Goal: Transaction & Acquisition: Purchase product/service

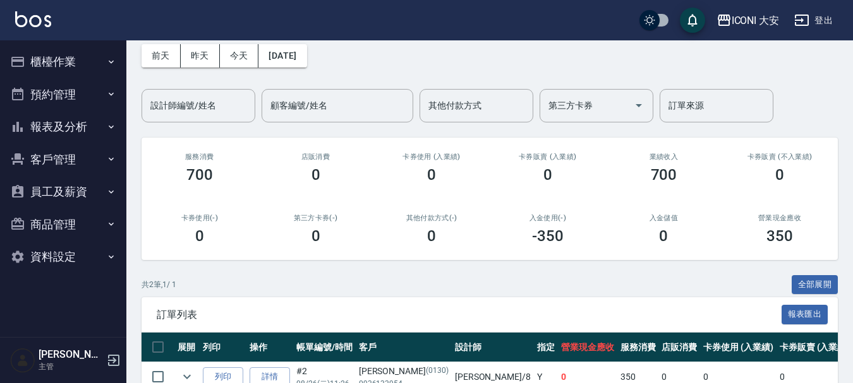
scroll to position [156, 0]
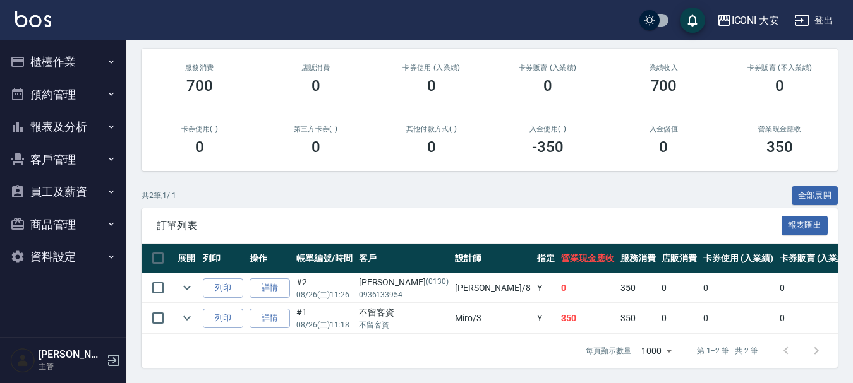
click at [57, 61] on button "櫃檯作業" at bounding box center [63, 61] width 116 height 33
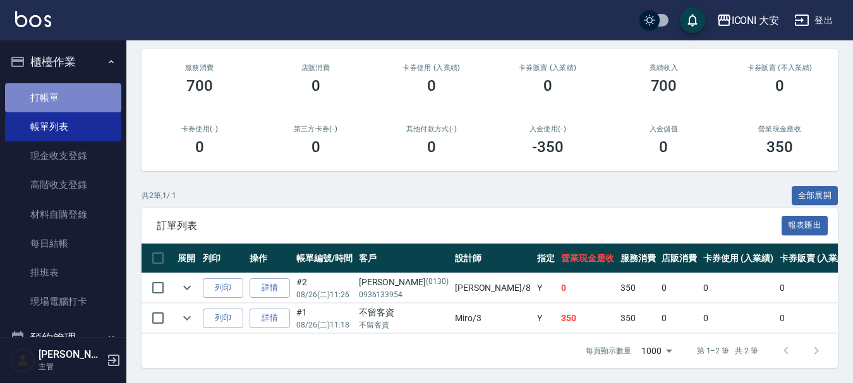
click at [71, 94] on link "打帳單" at bounding box center [63, 97] width 116 height 29
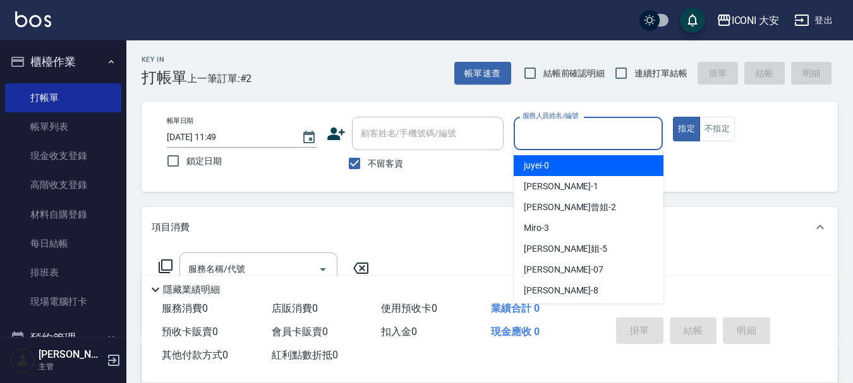
click at [561, 130] on input "服務人員姓名/編號" at bounding box center [588, 134] width 138 height 22
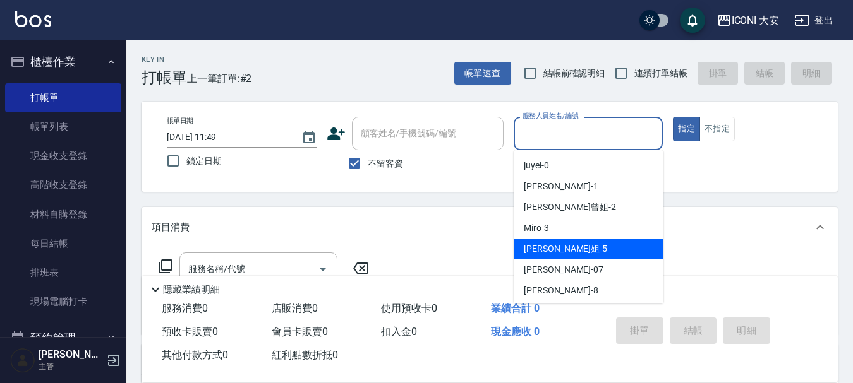
scroll to position [23, 0]
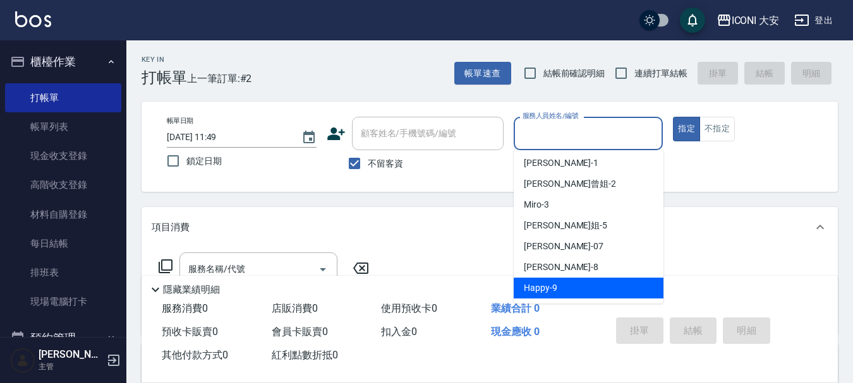
click at [536, 291] on span "Happy -9" at bounding box center [540, 288] width 33 height 13
type input "Happy-9"
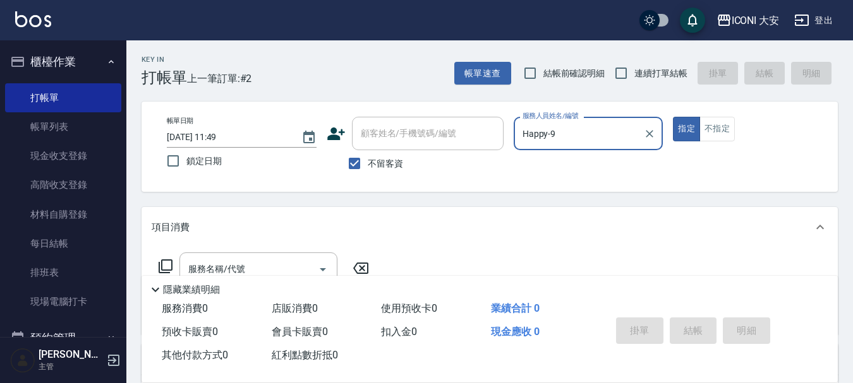
scroll to position [63, 0]
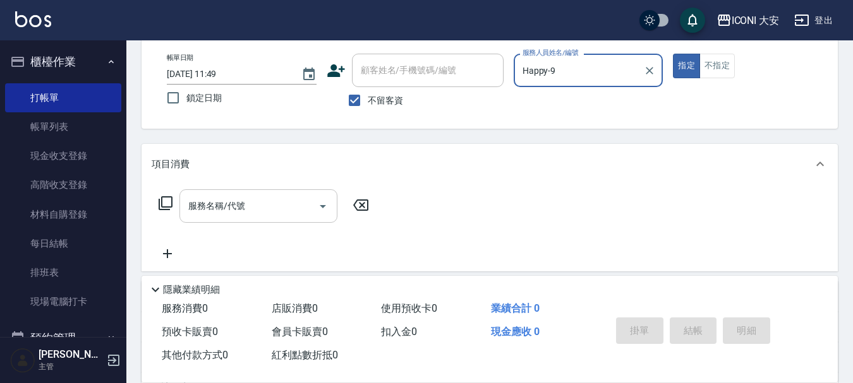
click at [299, 198] on input "服務名稱/代號" at bounding box center [249, 206] width 128 height 22
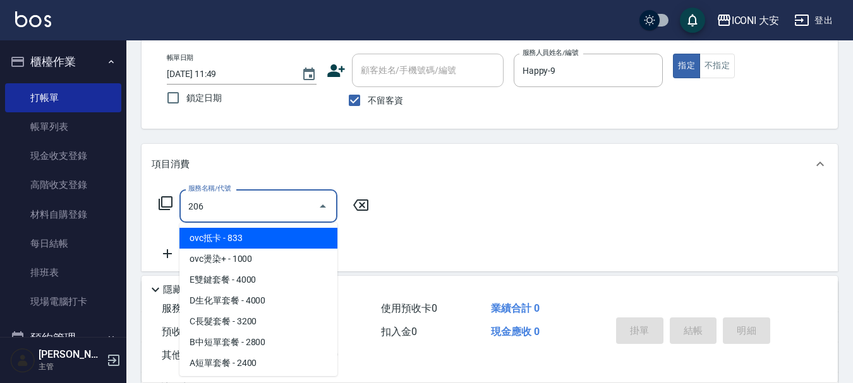
type input "洗髮(206)"
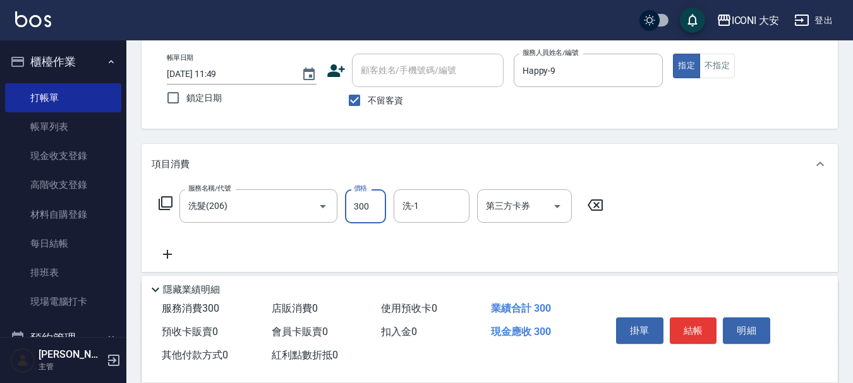
click at [375, 213] on input "300" at bounding box center [365, 207] width 41 height 34
type input "350"
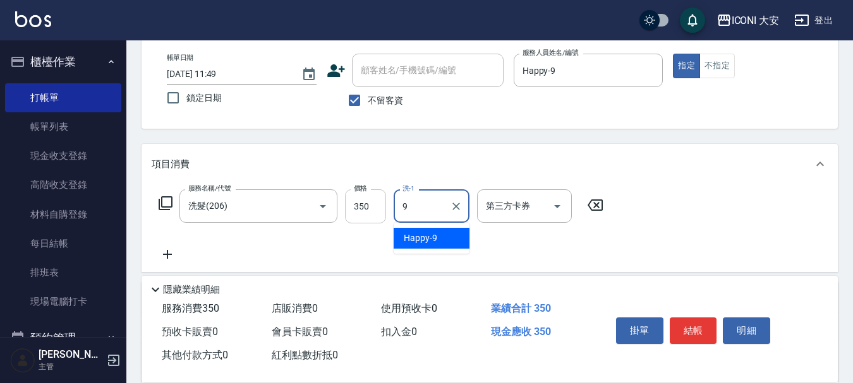
type input "Happy-9"
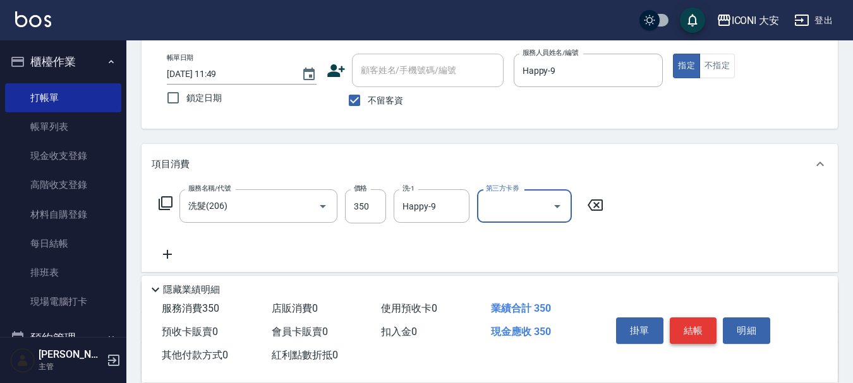
click at [688, 334] on button "結帳" at bounding box center [693, 331] width 47 height 27
